Goal: Complete application form

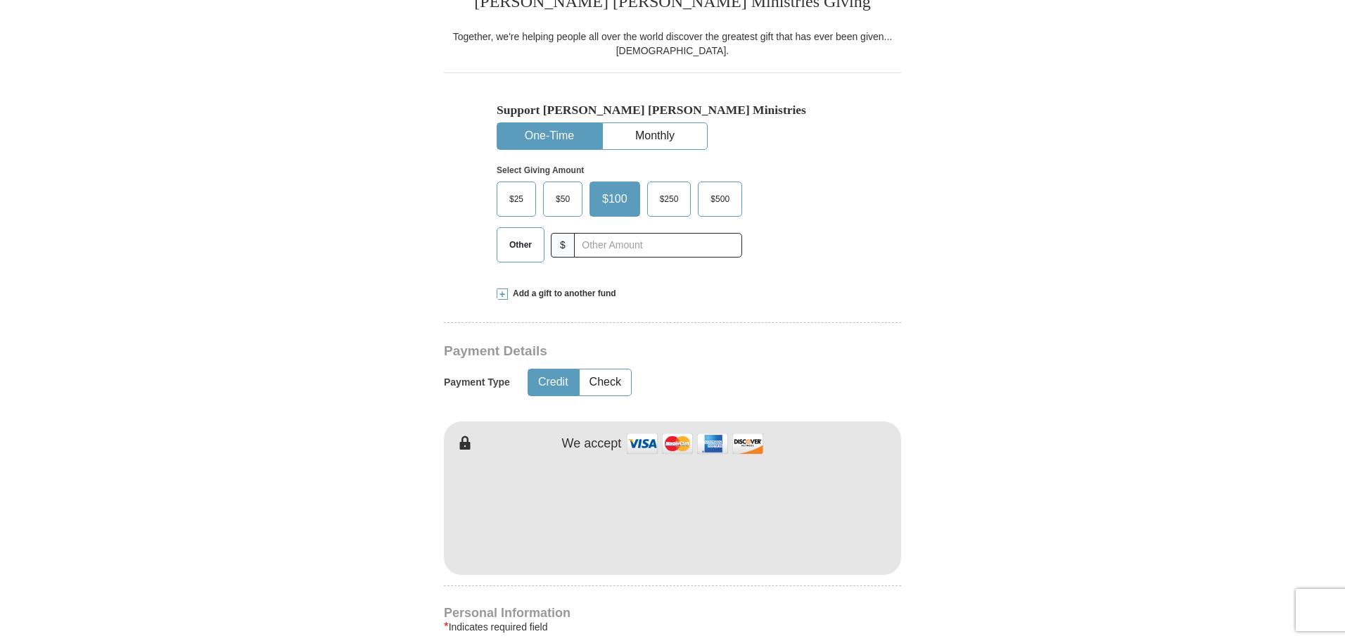
scroll to position [375, 0]
type input "[PERSON_NAME]"
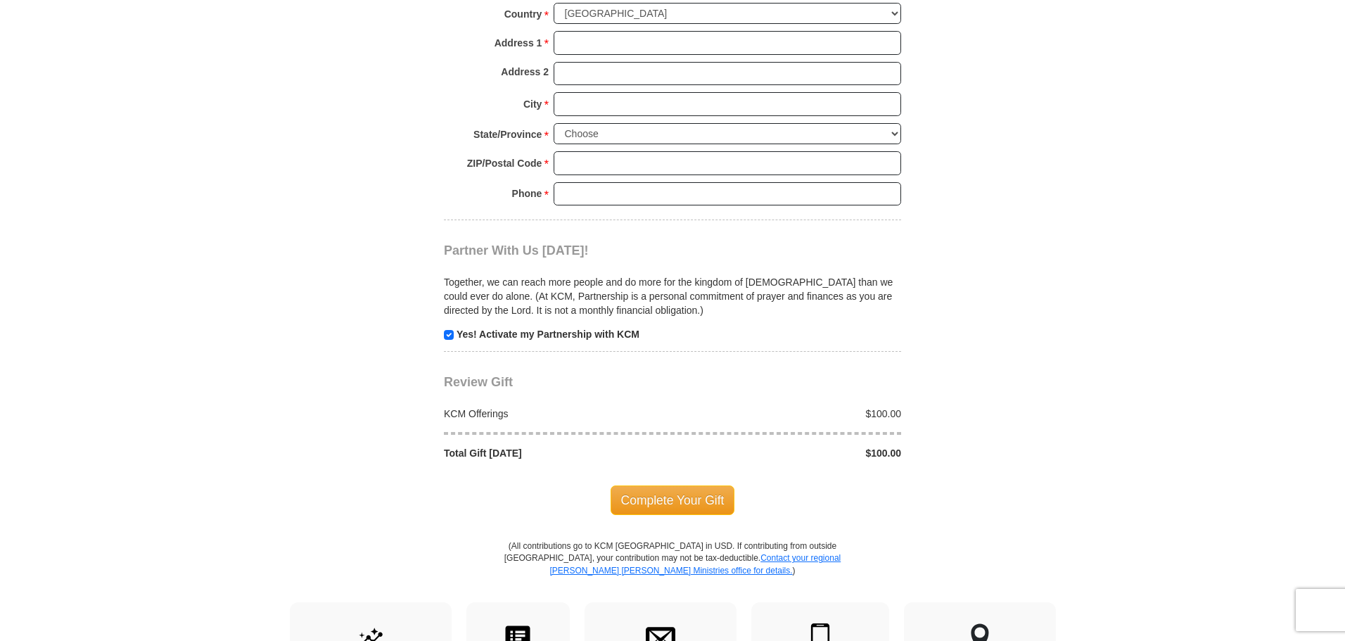
scroll to position [1313, 0]
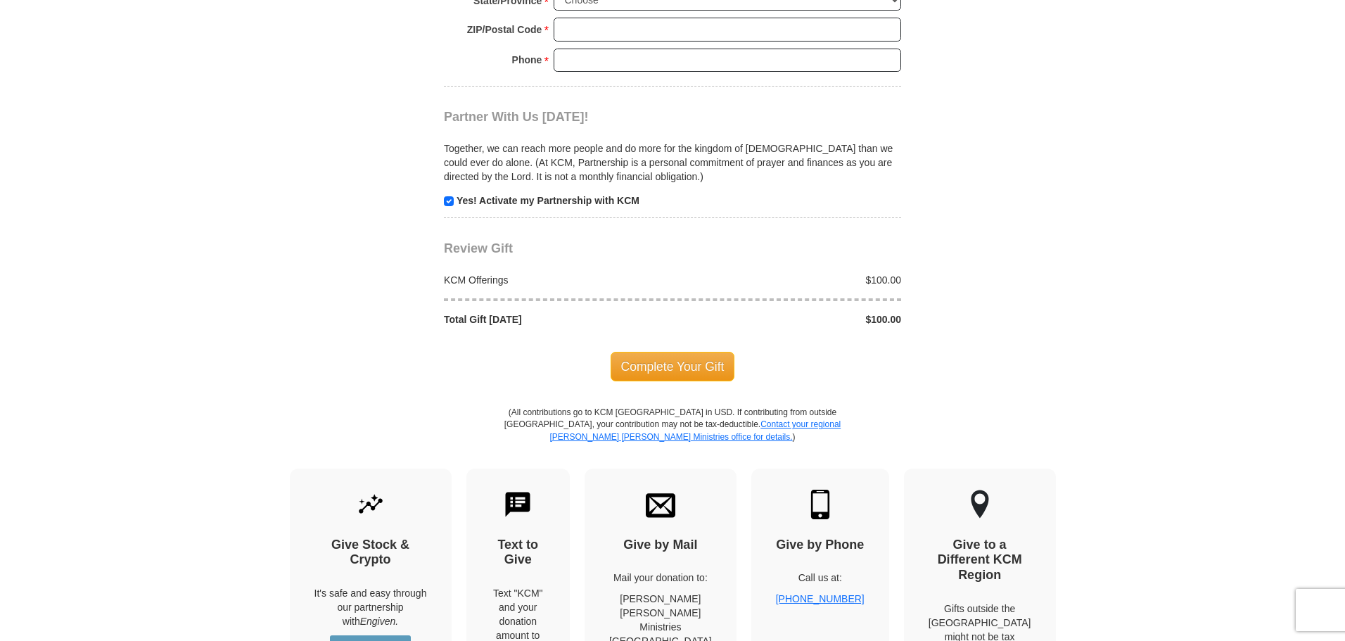
click at [544, 359] on div "Complete Your Gift" at bounding box center [672, 367] width 457 height 30
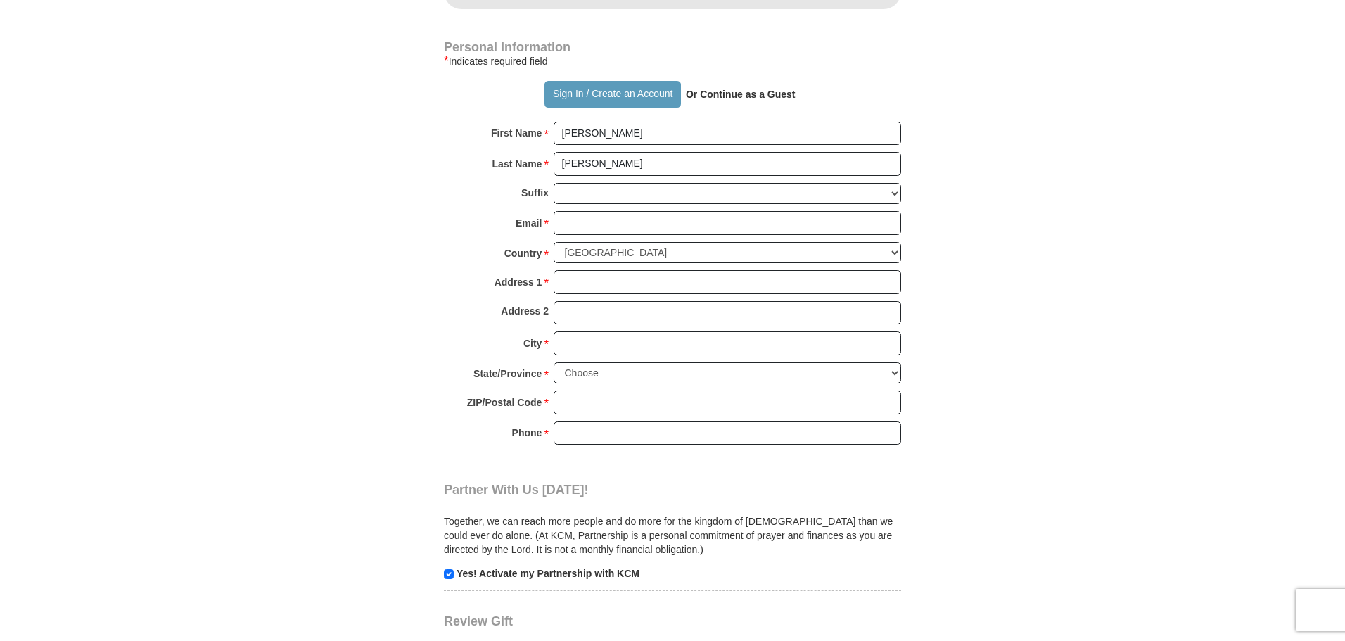
scroll to position [938, 0]
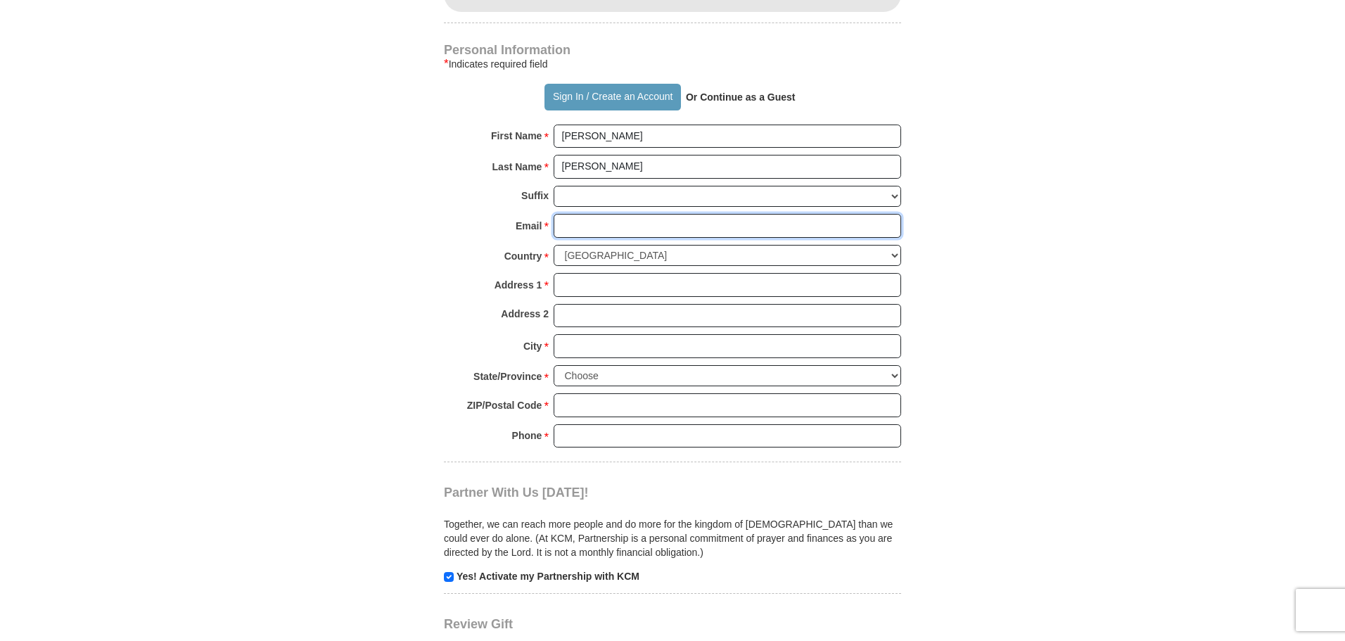
click at [595, 225] on input "Email *" at bounding box center [728, 226] width 348 height 24
type input "[EMAIL_ADDRESS][DOMAIN_NAME]"
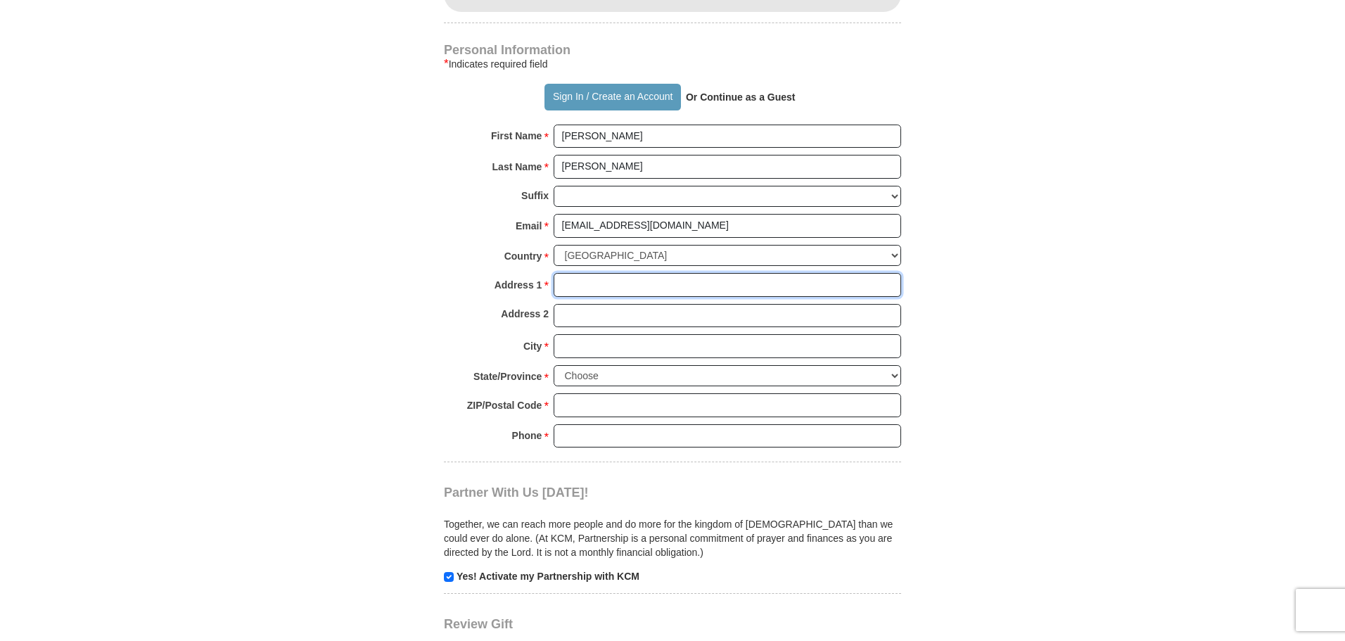
type input "[STREET_ADDRESS][PERSON_NAME]"
type input "Osceola"
select select "IN"
type input "46561"
type input "5742923198"
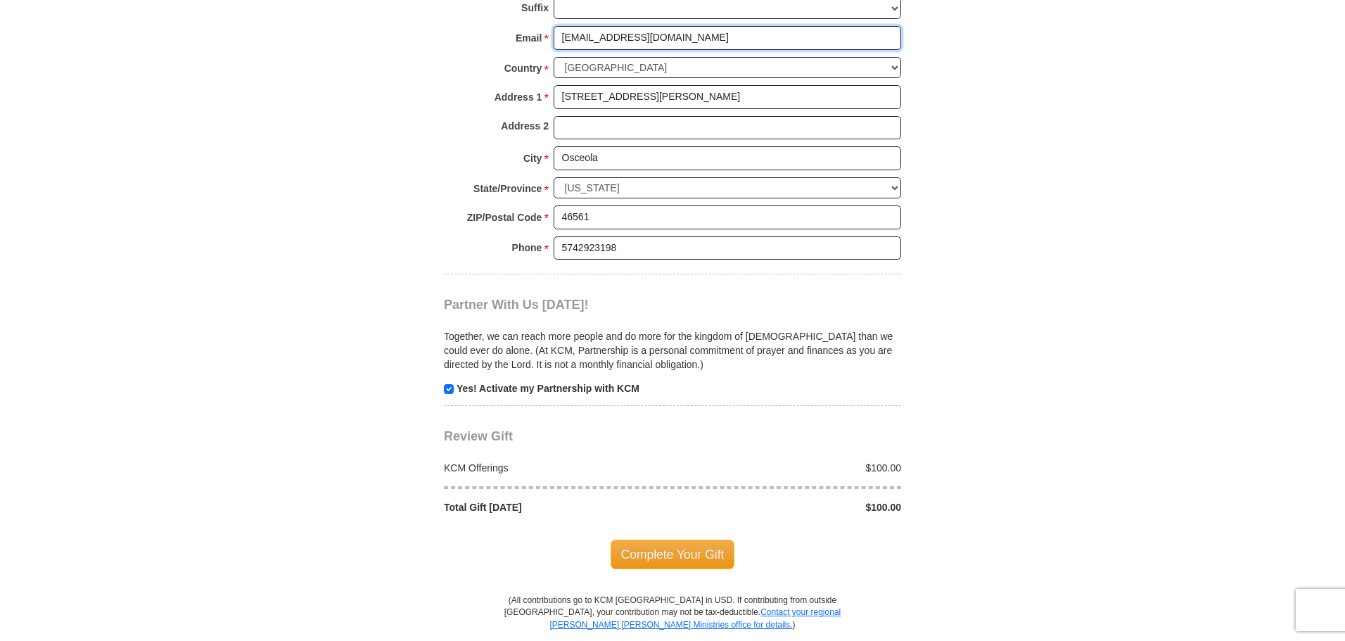
scroll to position [1313, 0]
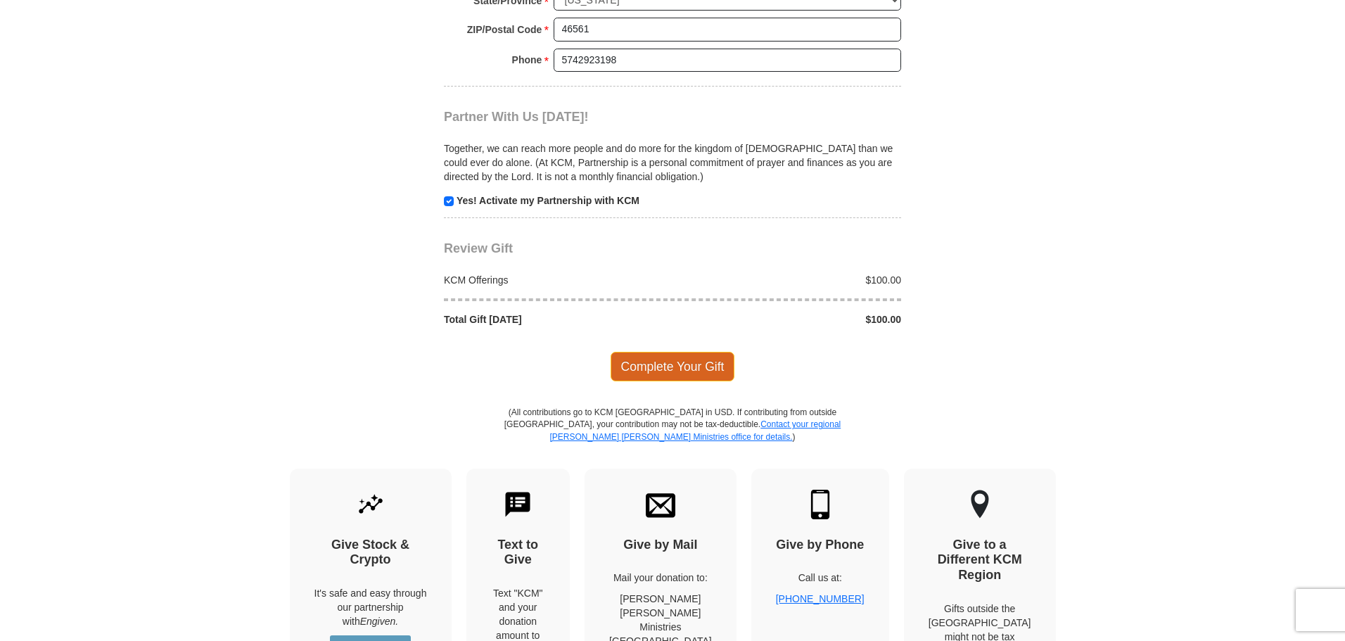
click at [693, 361] on span "Complete Your Gift" at bounding box center [673, 367] width 125 height 30
